Goal: Task Accomplishment & Management: Complete application form

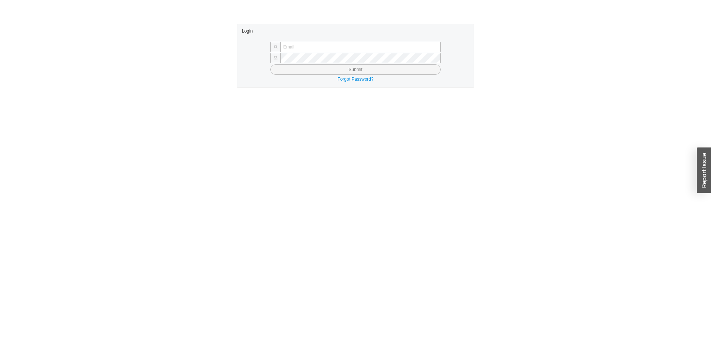
type input "[PERSON_NAME][EMAIL_ADDRESS][DOMAIN_NAME]"
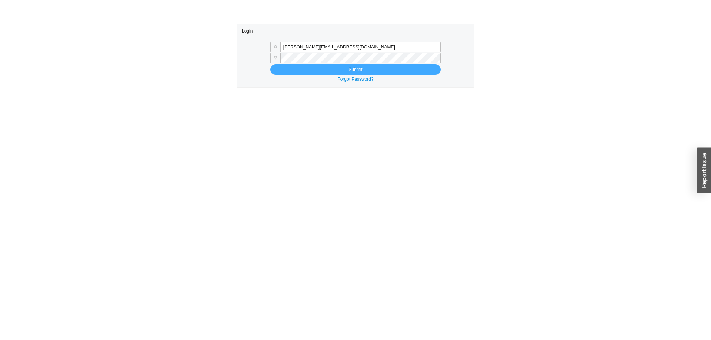
click at [282, 68] on button "Submit" at bounding box center [355, 69] width 170 height 10
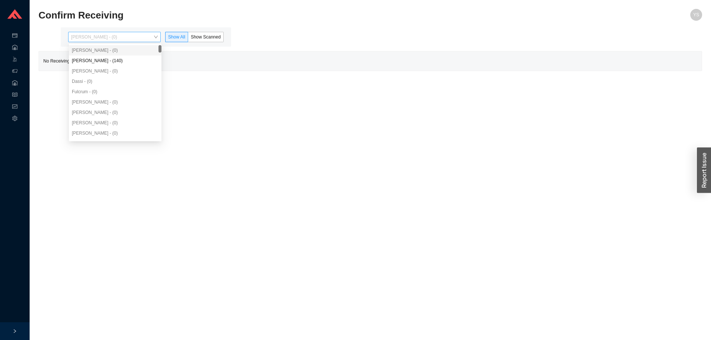
click at [82, 41] on span "Yossi Siff - (0)" at bounding box center [114, 37] width 87 height 10
click at [88, 57] on div "Angel Negron - (140)" at bounding box center [115, 61] width 93 height 10
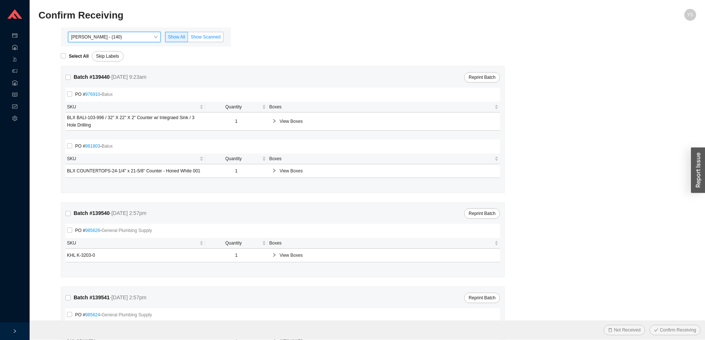
click at [216, 39] on span "Show Scanned" at bounding box center [206, 36] width 30 height 5
click at [188, 38] on input "Show Scanned" at bounding box center [188, 38] width 0 height 0
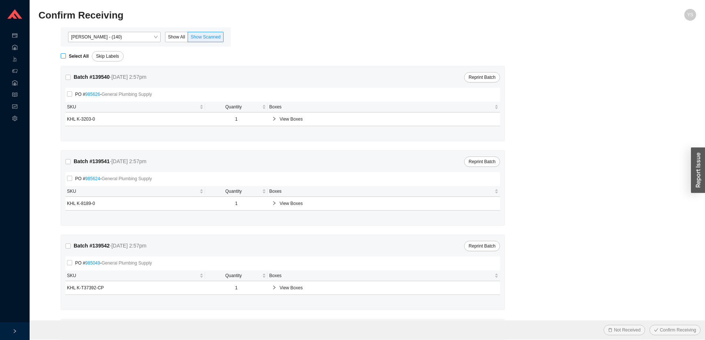
click at [65, 56] on input "Select All" at bounding box center [63, 55] width 5 height 5
checkbox input "true"
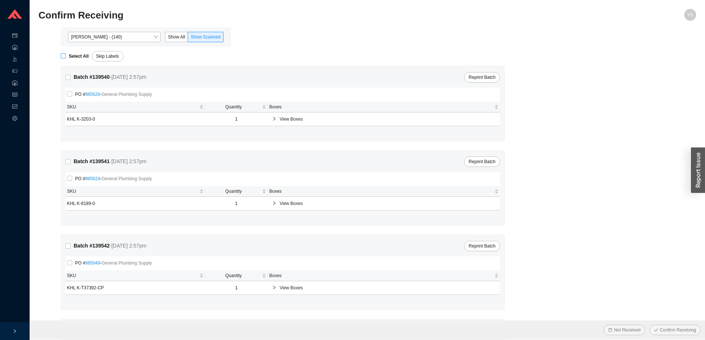
checkbox input "true"
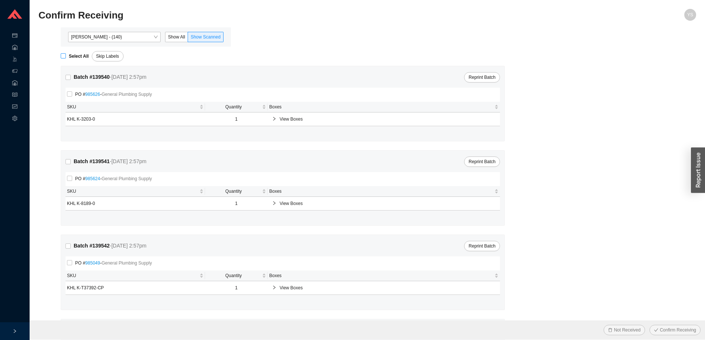
checkbox input "true"
click at [660, 328] on button "Confirm Receiving" at bounding box center [674, 330] width 51 height 10
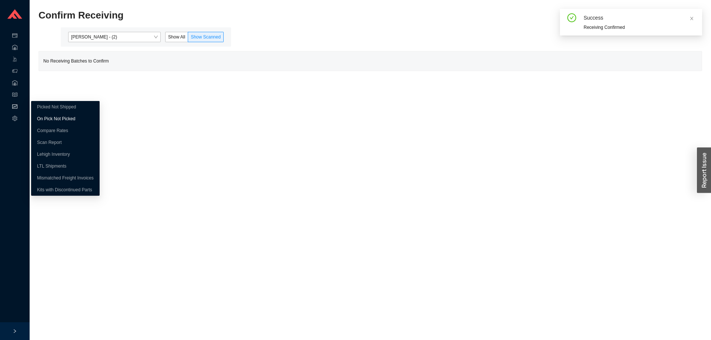
click at [41, 117] on link "On Pick Not Picked" at bounding box center [56, 118] width 38 height 5
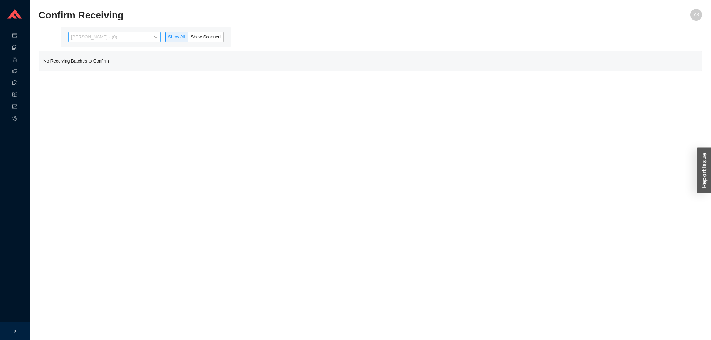
click at [124, 37] on span "[PERSON_NAME] - (0)" at bounding box center [114, 37] width 87 height 10
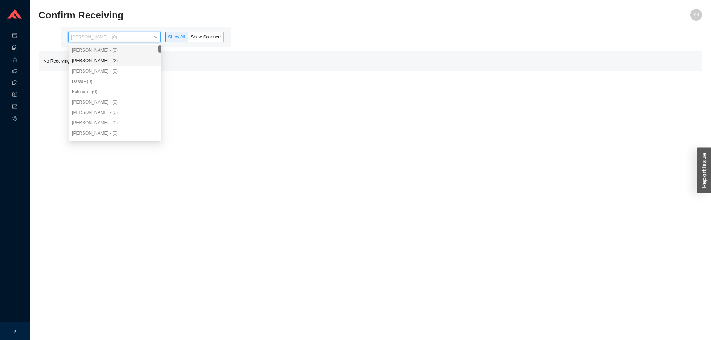
click at [118, 61] on div "Angel Negron - (2)" at bounding box center [115, 60] width 87 height 7
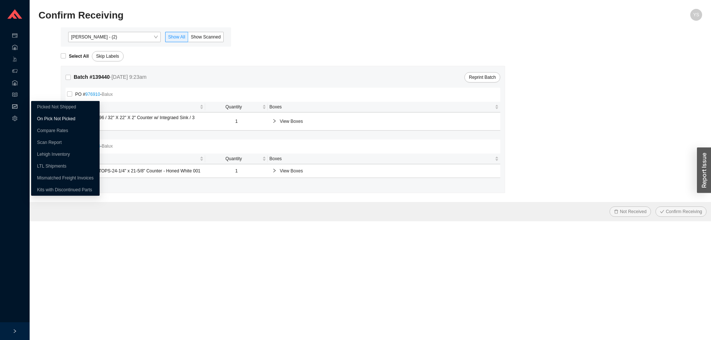
click at [51, 116] on link "On Pick Not Picked" at bounding box center [56, 118] width 38 height 5
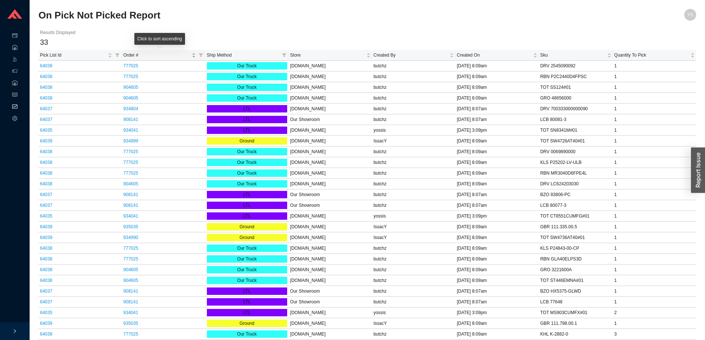
click at [135, 54] on span "Order #" at bounding box center [156, 54] width 67 height 7
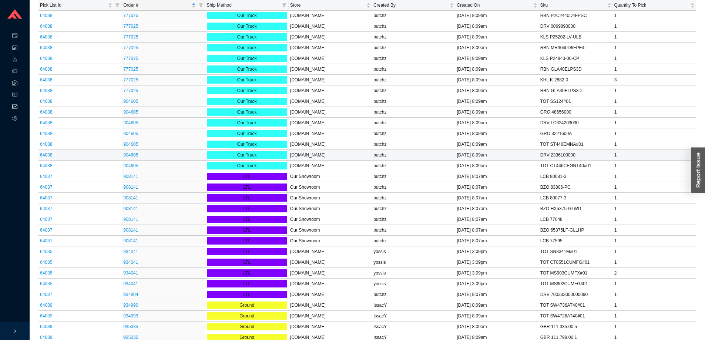
scroll to position [75, 0]
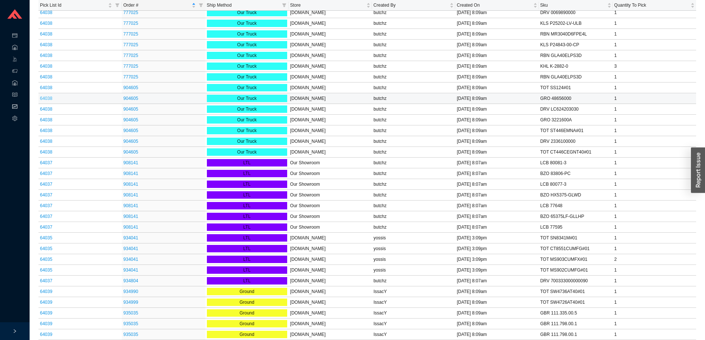
click at [42, 98] on link "64038" at bounding box center [46, 98] width 12 height 5
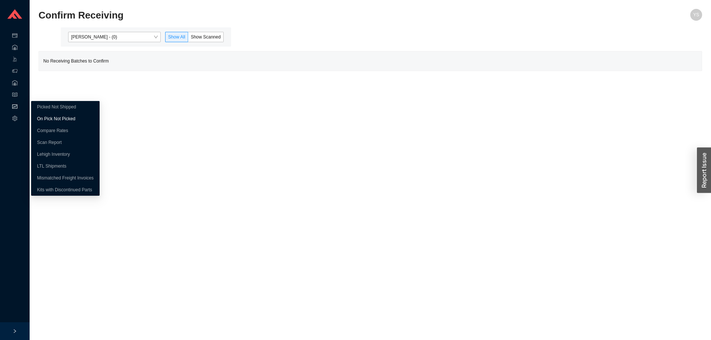
click at [44, 118] on link "On Pick Not Picked" at bounding box center [56, 118] width 38 height 5
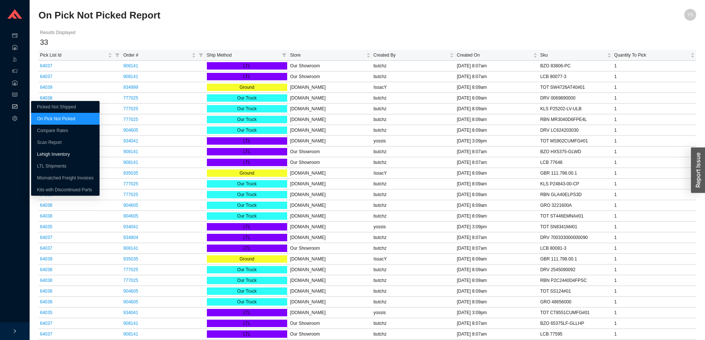
click at [61, 156] on link "Lehigh Inventory" at bounding box center [53, 154] width 33 height 5
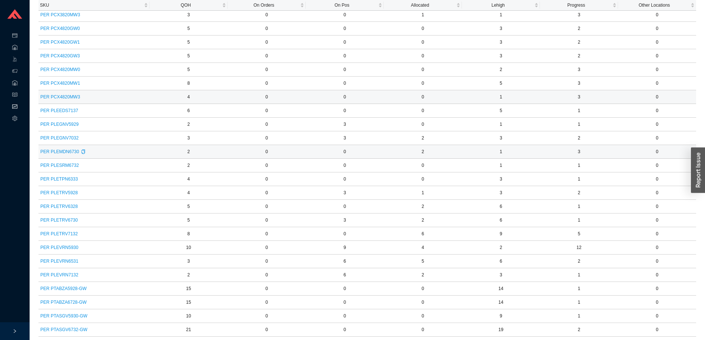
scroll to position [740, 0]
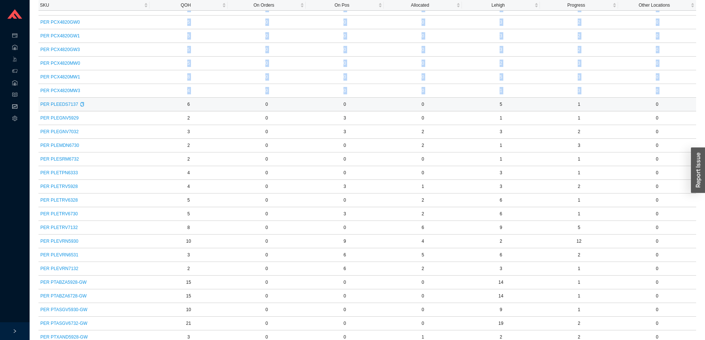
drag, startPoint x: 36, startPoint y: 99, endPoint x: 120, endPoint y: 111, distance: 84.8
click at [120, 111] on section "Lehigh Inventory Report YS Download SKU QOH On Orders On Pos Allocated Lehigh P…" at bounding box center [367, 0] width 675 height 1481
click at [120, 111] on td "PER PLEEDS7137" at bounding box center [93, 105] width 111 height 14
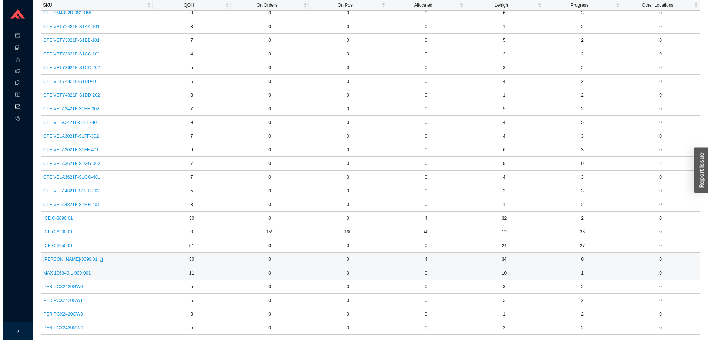
scroll to position [148, 0]
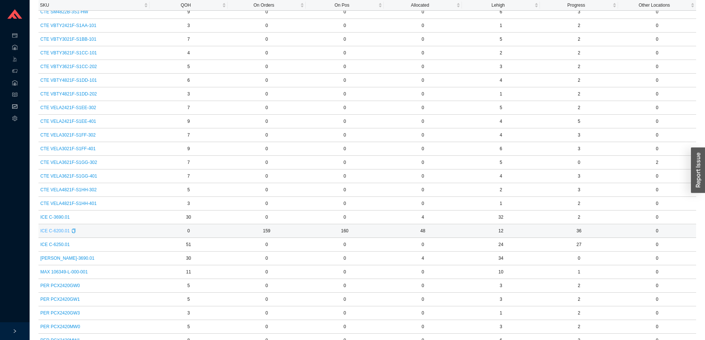
click at [58, 230] on span "ICE C-6200.01" at bounding box center [54, 230] width 29 height 7
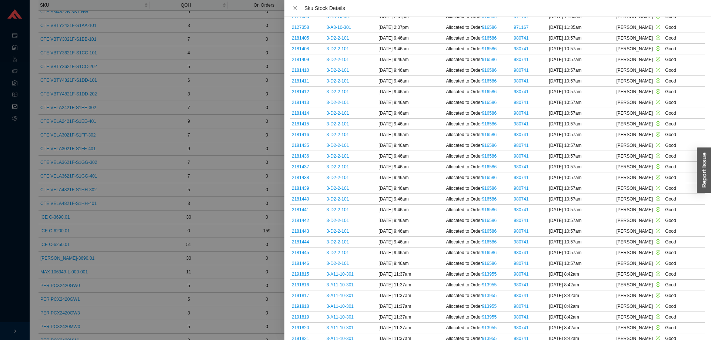
scroll to position [282, 0]
click at [154, 261] on div at bounding box center [355, 170] width 711 height 340
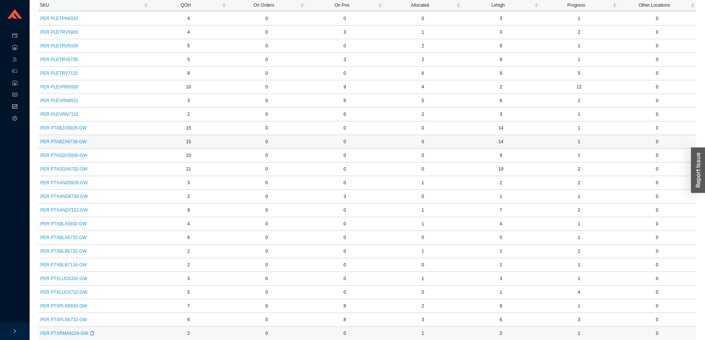
scroll to position [999, 0]
